Goal: Use online tool/utility: Use online tool/utility

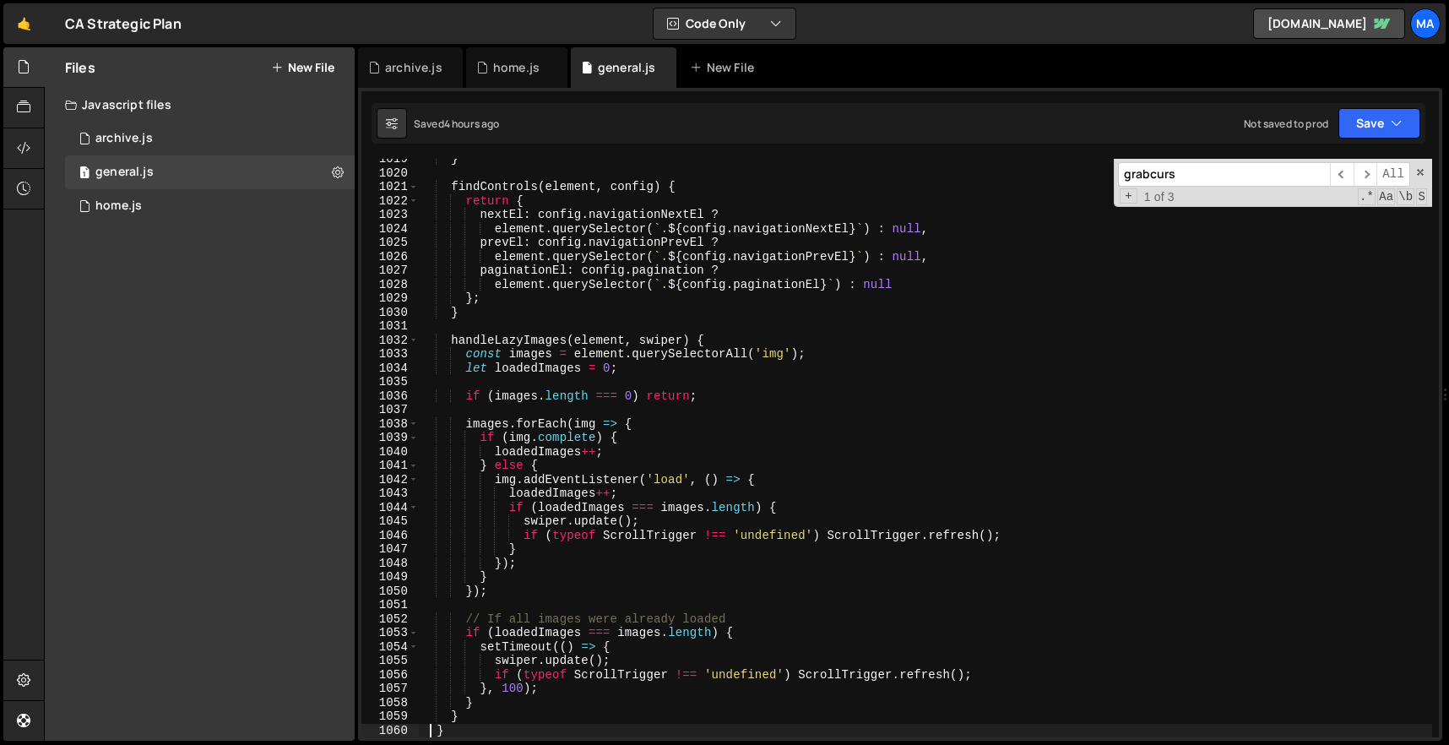
scroll to position [14195, 0]
click at [789, 285] on div "} findControls ( element , config ) { return { nextEl : config . navigationNext…" at bounding box center [926, 455] width 1014 height 606
type textarea "element.querySelector(`.${config.paginationEl}`) : null"
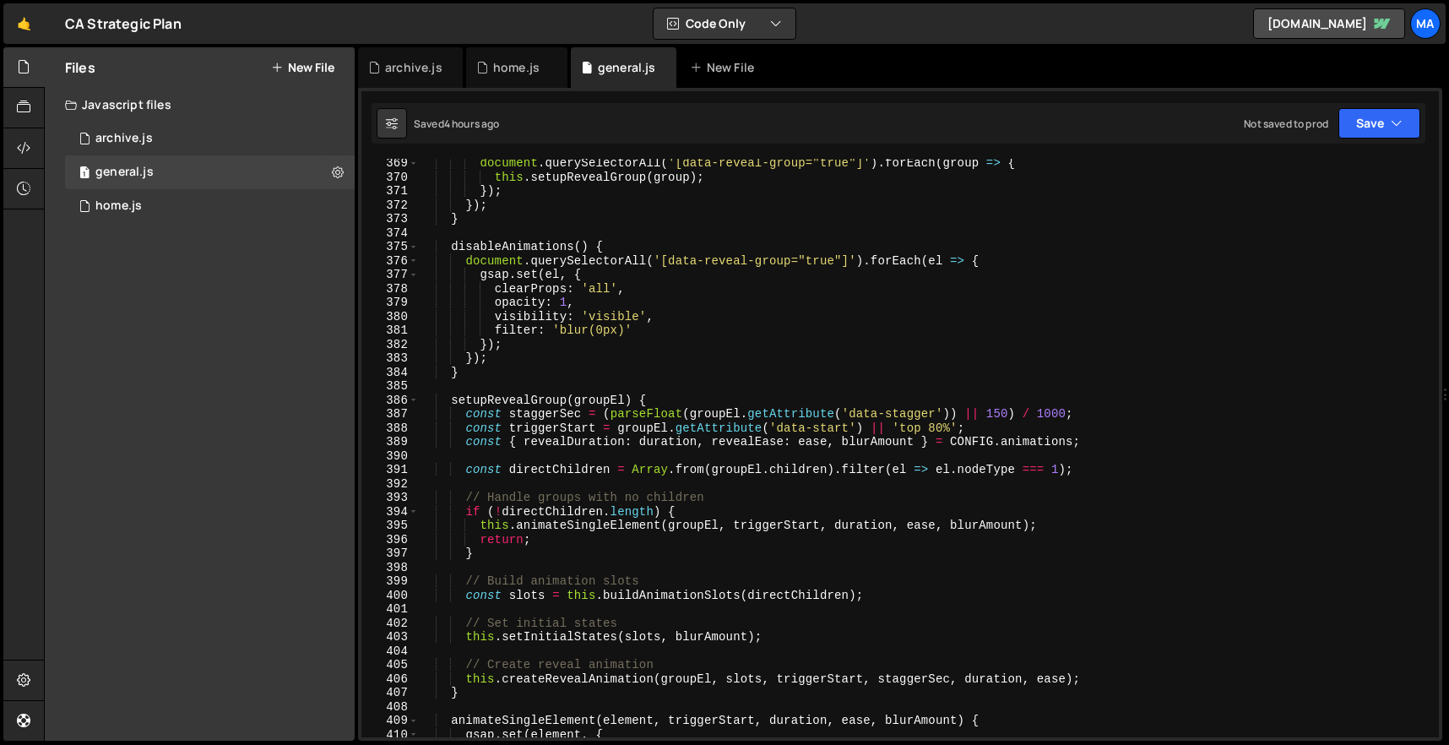
scroll to position [5235, 0]
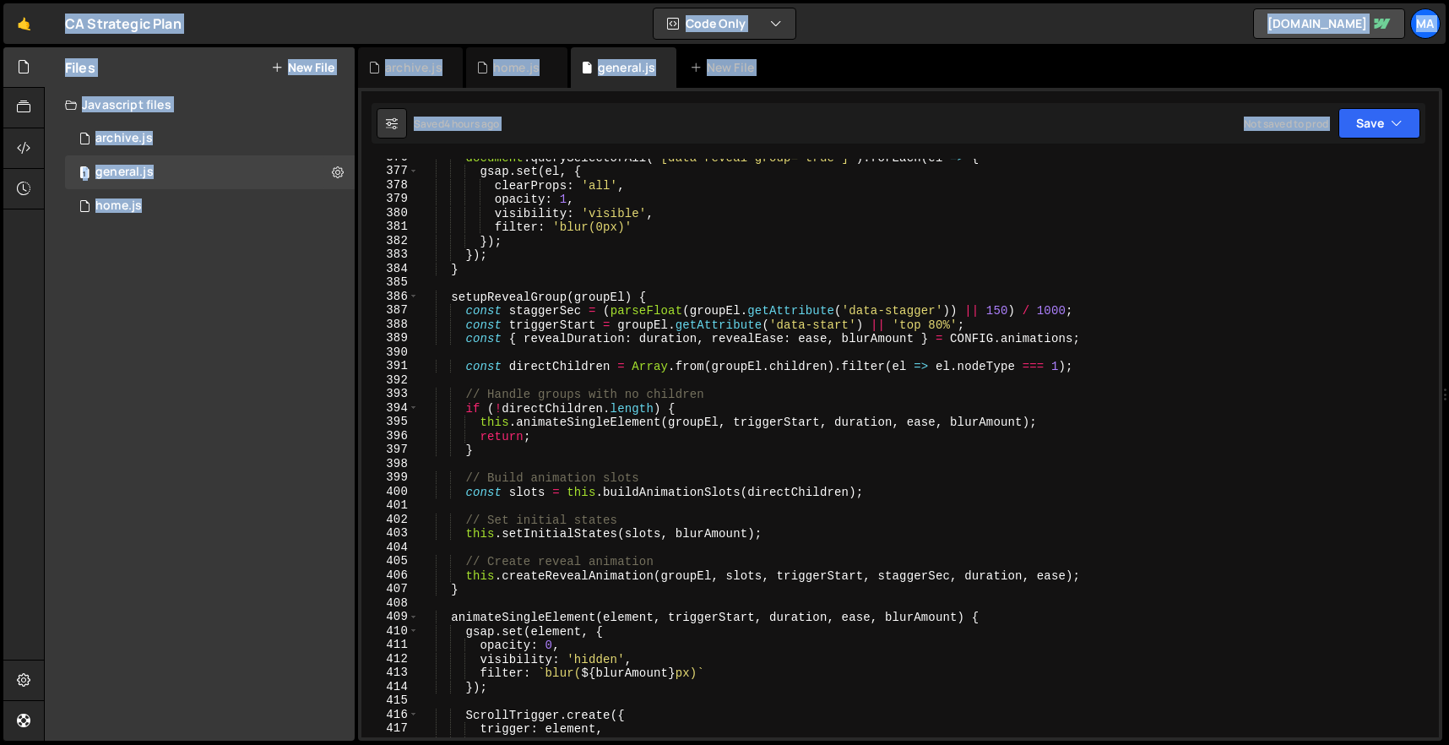
click at [789, 285] on div "document . querySelectorAll ( '[data-reveal-group="true"]' ) . forEach ( el => …" at bounding box center [926, 453] width 1014 height 606
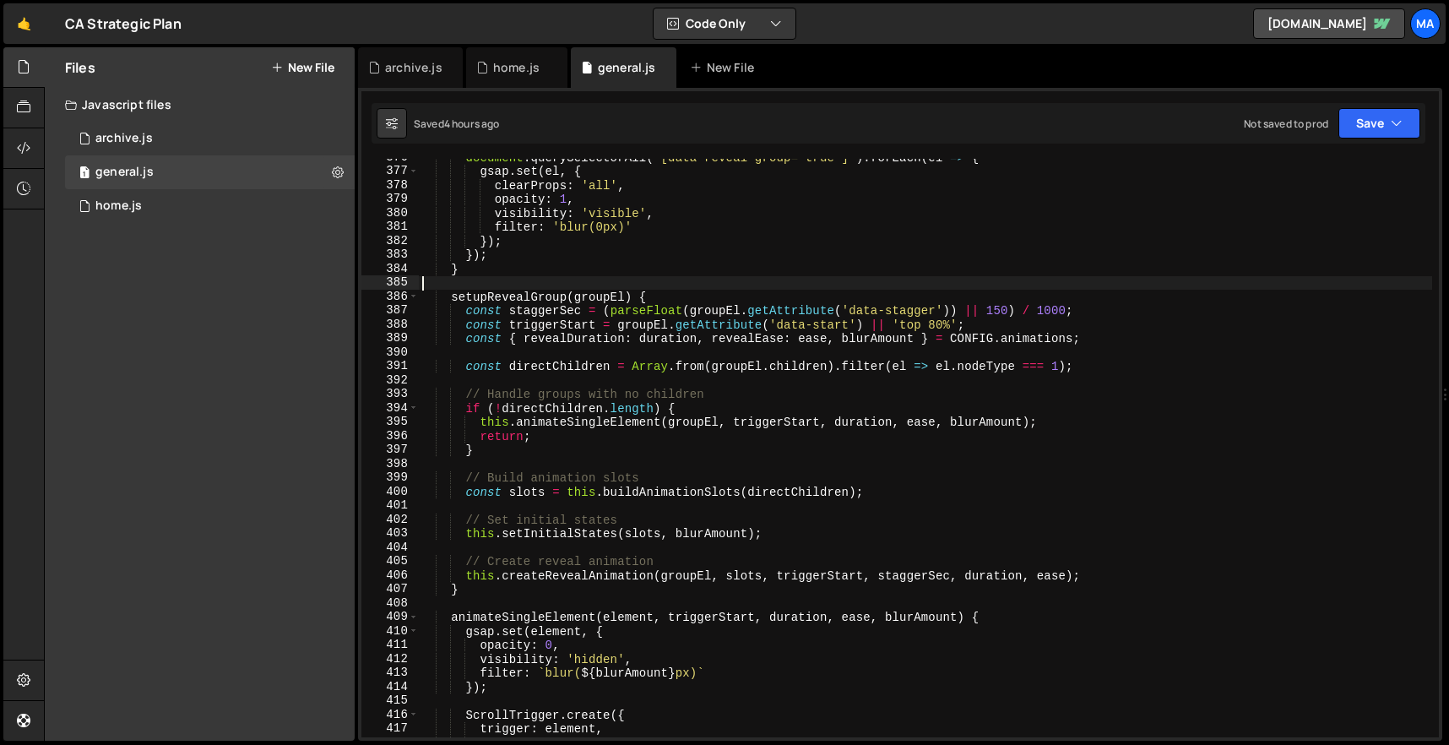
type textarea "})();"
